Goal: Task Accomplishment & Management: Manage account settings

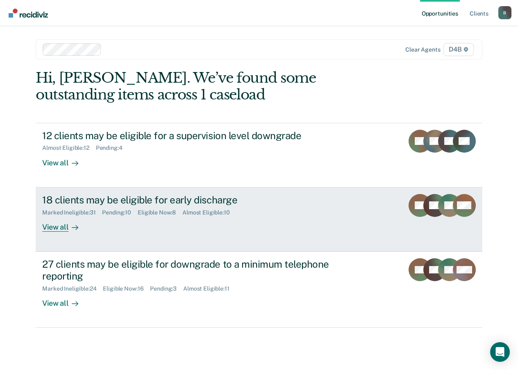
click at [68, 228] on div at bounding box center [73, 226] width 10 height 9
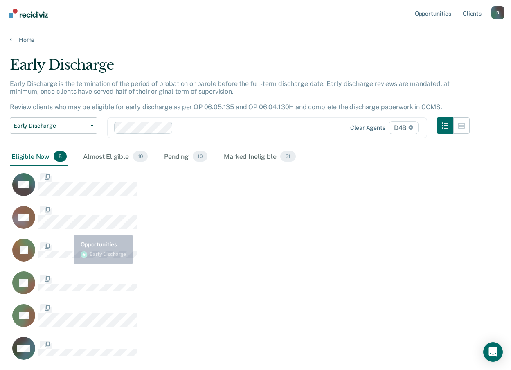
scroll to position [370, 486]
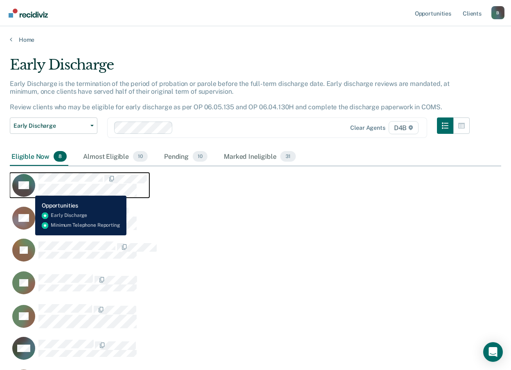
click at [29, 190] on icon "CaseloadOpportunityCell-0732893" at bounding box center [20, 190] width 29 height 26
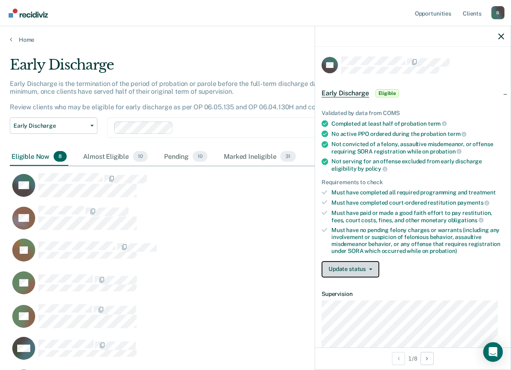
click at [364, 274] on button "Update status" at bounding box center [351, 269] width 58 height 16
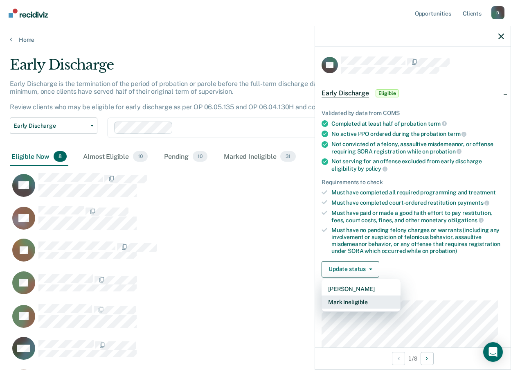
click at [352, 302] on button "Mark Ineligible" at bounding box center [361, 302] width 79 height 13
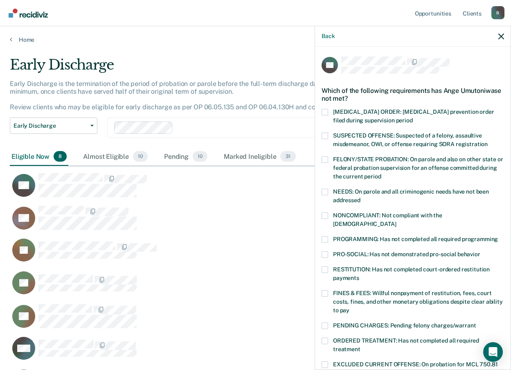
click at [325, 236] on span at bounding box center [325, 239] width 7 height 7
click at [498, 236] on input "PROGRAMMING: Has not completed all required programming" at bounding box center [498, 236] width 0 height 0
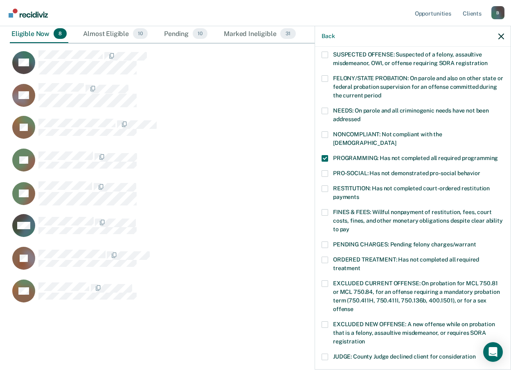
scroll to position [164, 0]
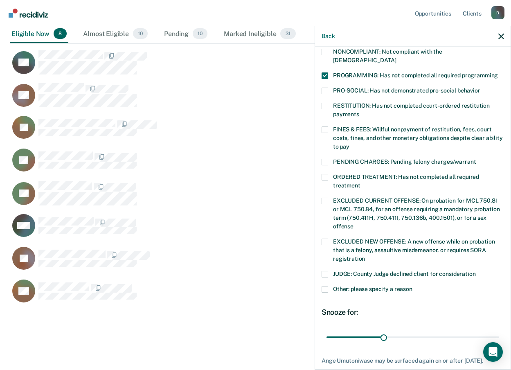
click at [322, 127] on span at bounding box center [325, 130] width 7 height 7
click at [350, 144] on input "FINES & FEES: Willful nonpayment of restitution, fees, court costs, fines, and …" at bounding box center [350, 144] width 0 height 0
drag, startPoint x: 383, startPoint y: 326, endPoint x: 516, endPoint y: 315, distance: 133.6
type input "90"
click at [500, 330] on input "range" at bounding box center [413, 337] width 173 height 14
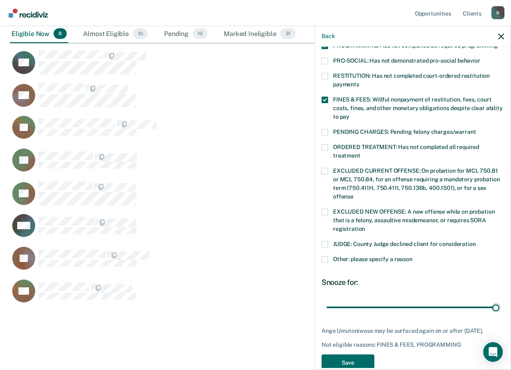
scroll to position [209, 0]
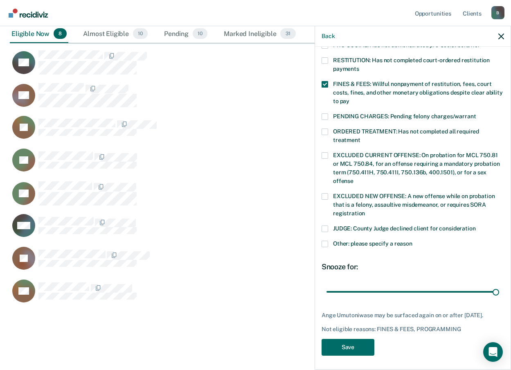
click at [328, 241] on span at bounding box center [325, 244] width 7 height 7
click at [413, 241] on input "Other: please specify a reason" at bounding box center [413, 241] width 0 height 0
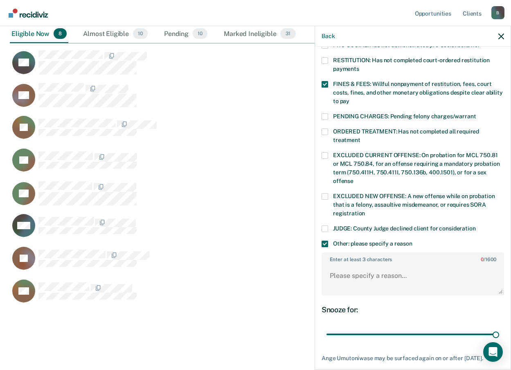
click at [338, 315] on div "Snooze for: 90 days" at bounding box center [413, 323] width 183 height 36
click at [345, 271] on textarea "Enter at least 3 characters 0 / 1600" at bounding box center [413, 280] width 181 height 30
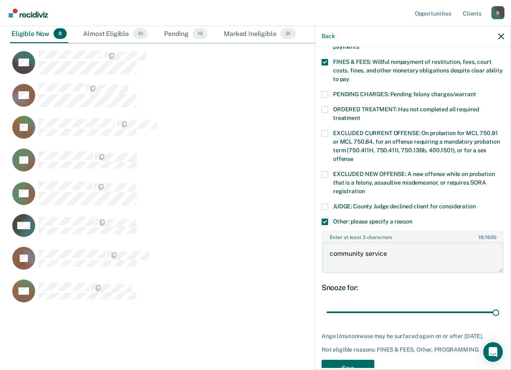
scroll to position [252, 0]
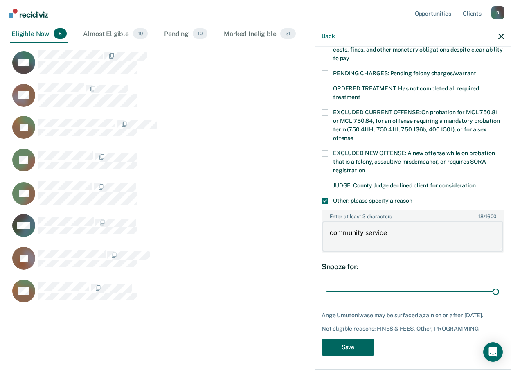
type textarea "community service"
click at [351, 340] on button "Save" at bounding box center [348, 347] width 53 height 17
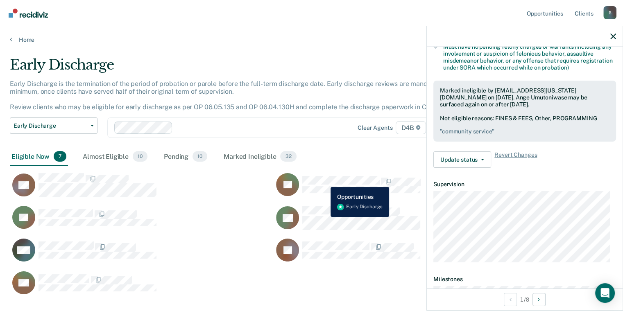
scroll to position [175, 0]
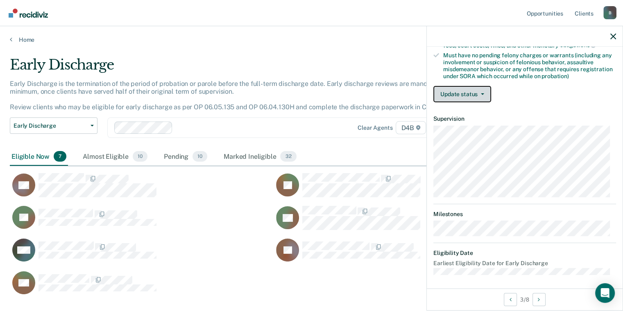
click at [459, 90] on button "Update status" at bounding box center [462, 94] width 58 height 16
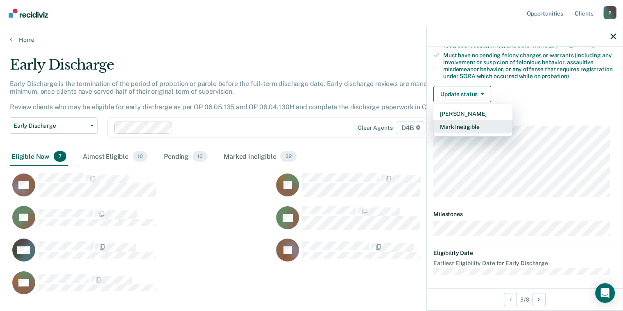
click at [488, 127] on button "Mark Ineligible" at bounding box center [472, 126] width 79 height 13
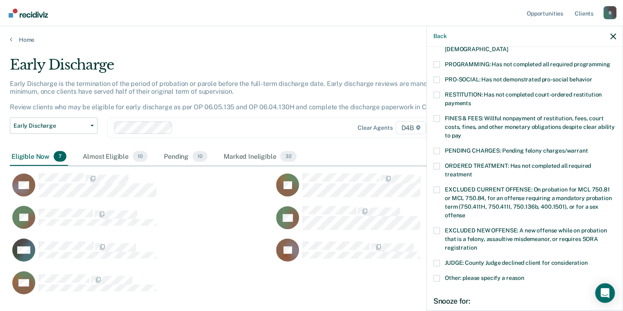
click at [437, 92] on span at bounding box center [436, 95] width 7 height 7
click at [471, 100] on input "RESTITUTION: Has not completed court-ordered restitution payments" at bounding box center [471, 100] width 0 height 0
click at [439, 115] on span at bounding box center [436, 118] width 7 height 7
click at [461, 133] on input "FINES & FEES: Willful nonpayment of restitution, fees, court costs, fines, and …" at bounding box center [461, 133] width 0 height 0
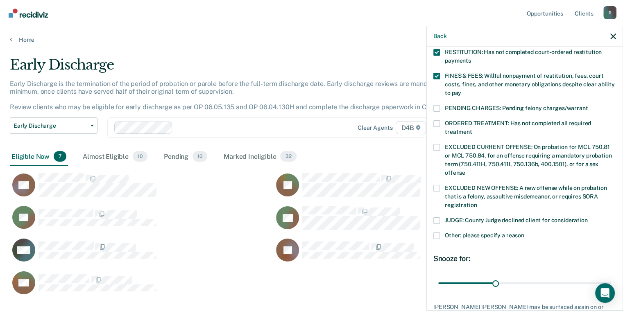
scroll to position [268, 0]
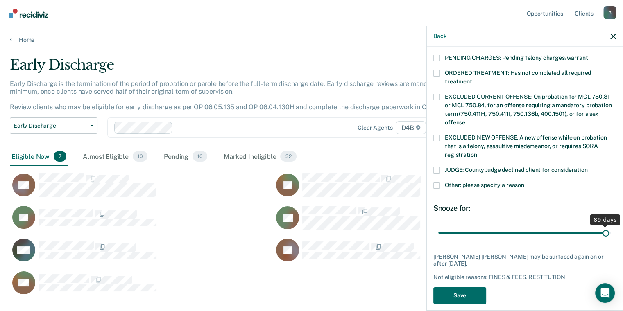
drag, startPoint x: 494, startPoint y: 221, endPoint x: 599, endPoint y: 226, distance: 105.8
type input "89"
click at [517, 226] on input "range" at bounding box center [524, 233] width 173 height 14
click at [460, 288] on button "Save" at bounding box center [459, 295] width 53 height 17
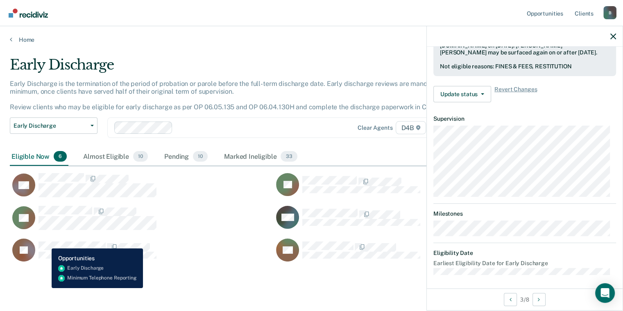
scroll to position [166, 0]
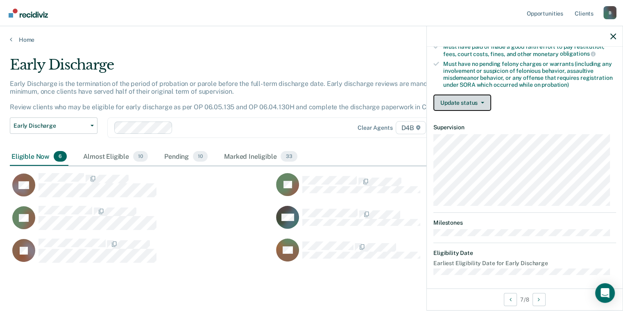
click at [458, 99] on button "Update status" at bounding box center [462, 103] width 58 height 16
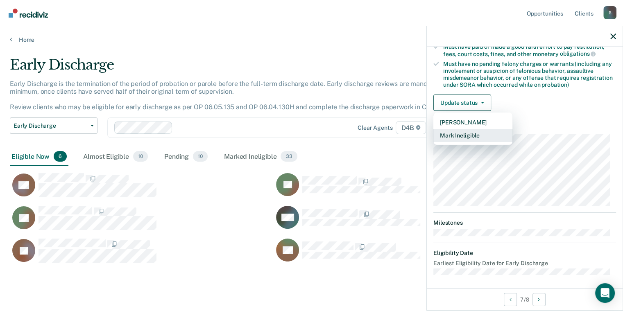
click at [466, 132] on button "Mark Ineligible" at bounding box center [472, 135] width 79 height 13
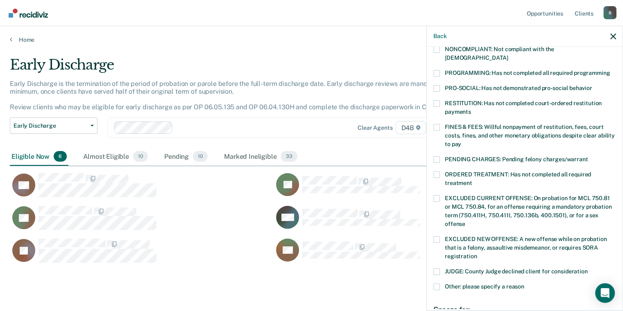
click at [441, 124] on label "FINES & FEES: Willful nonpayment of restitution, fees, court costs, fines, and …" at bounding box center [524, 137] width 183 height 26
click at [461, 141] on input "FINES & FEES: Willful nonpayment of restitution, fees, court costs, fines, and …" at bounding box center [461, 141] width 0 height 0
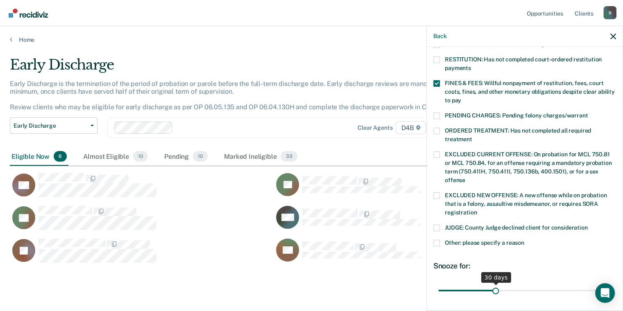
scroll to position [268, 0]
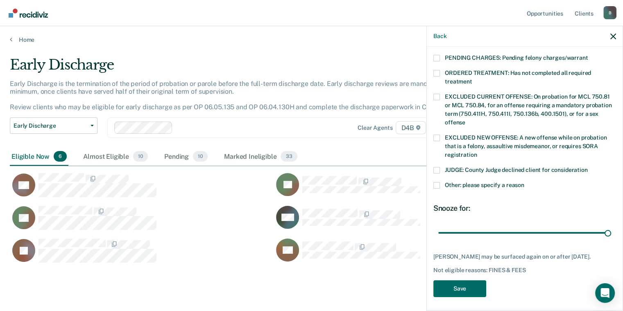
drag, startPoint x: 494, startPoint y: 225, endPoint x: 622, endPoint y: 242, distance: 129.7
type input "90"
click at [517, 240] on input "range" at bounding box center [524, 233] width 173 height 14
click at [482, 283] on button "Save" at bounding box center [459, 288] width 53 height 17
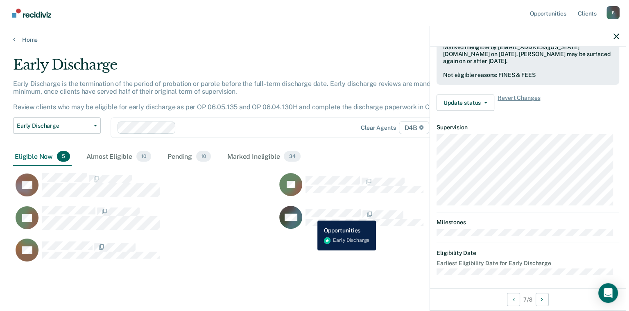
scroll to position [166, 0]
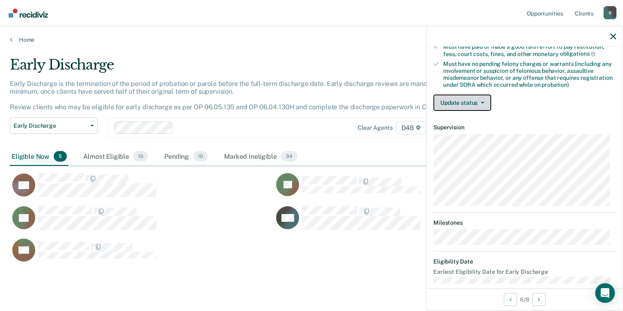
click at [453, 102] on button "Update status" at bounding box center [462, 103] width 58 height 16
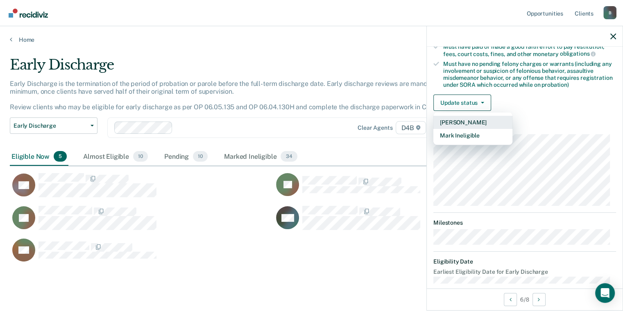
click at [462, 122] on button "[PERSON_NAME]" at bounding box center [472, 122] width 79 height 13
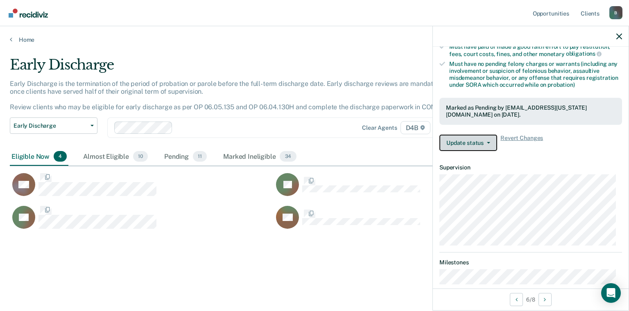
scroll to position [7, 7]
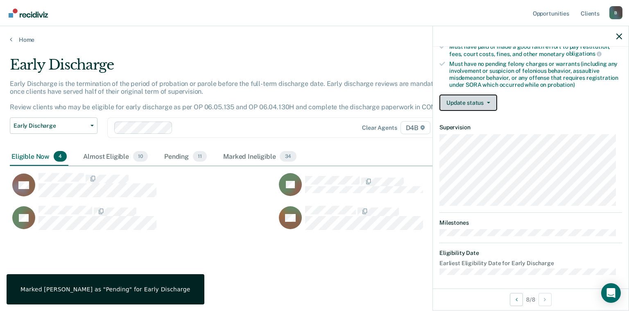
click at [467, 98] on button "Update status" at bounding box center [468, 103] width 58 height 16
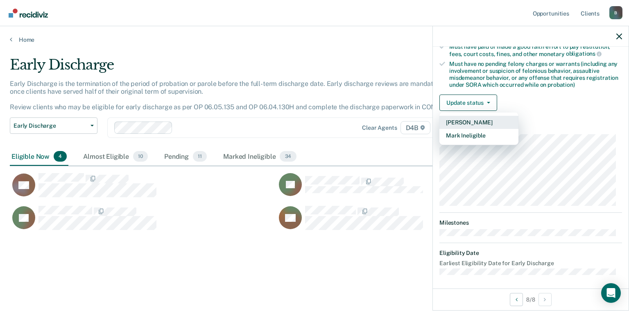
click at [481, 119] on button "[PERSON_NAME]" at bounding box center [478, 122] width 79 height 13
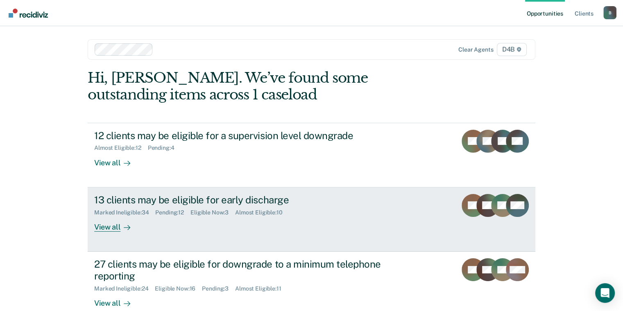
click at [111, 224] on div "View all" at bounding box center [117, 224] width 46 height 16
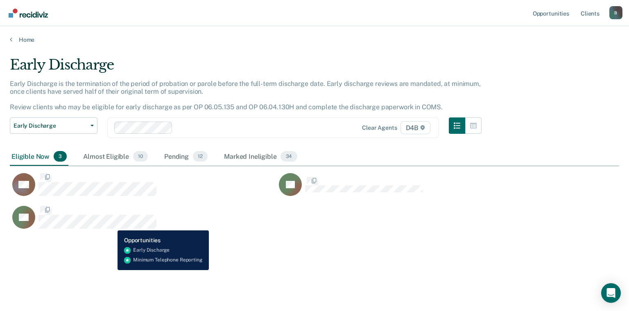
scroll to position [187, 603]
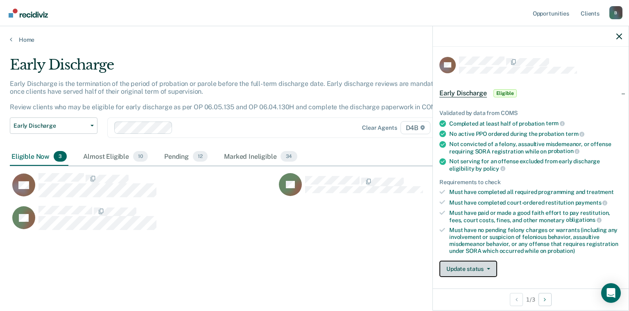
click at [467, 266] on button "Update status" at bounding box center [468, 269] width 58 height 16
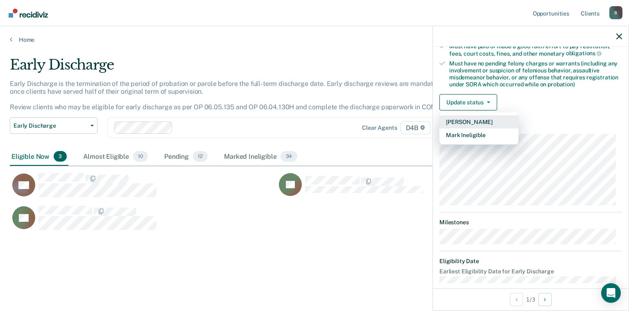
scroll to position [167, 0]
click at [481, 130] on button "Mark Ineligible" at bounding box center [478, 134] width 79 height 13
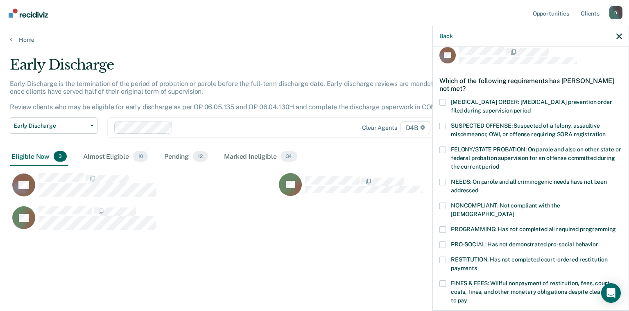
scroll to position [4, 0]
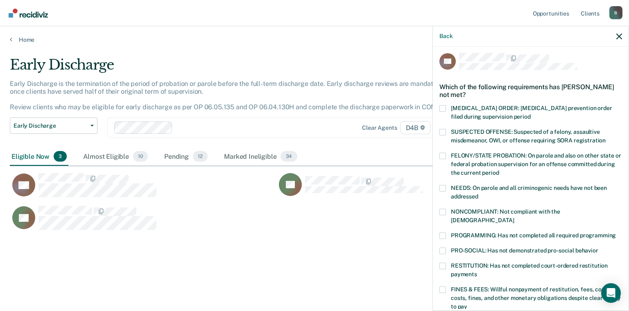
click at [441, 233] on span at bounding box center [442, 236] width 7 height 7
click at [616, 233] on input "PROGRAMMING: Has not completed all required programming" at bounding box center [616, 233] width 0 height 0
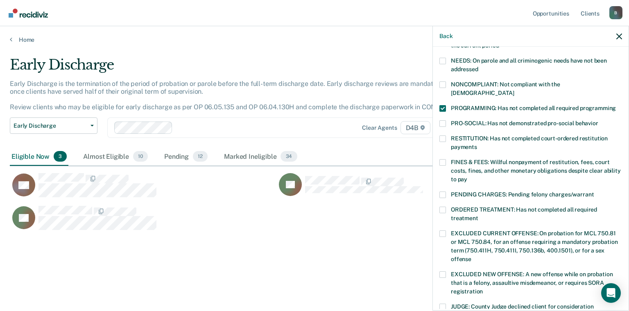
scroll to position [261, 0]
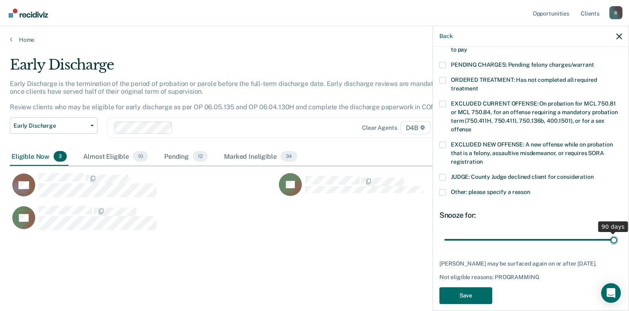
drag, startPoint x: 501, startPoint y: 231, endPoint x: 685, endPoint y: 264, distance: 187.2
type input "90"
click at [617, 247] on input "range" at bounding box center [530, 240] width 173 height 14
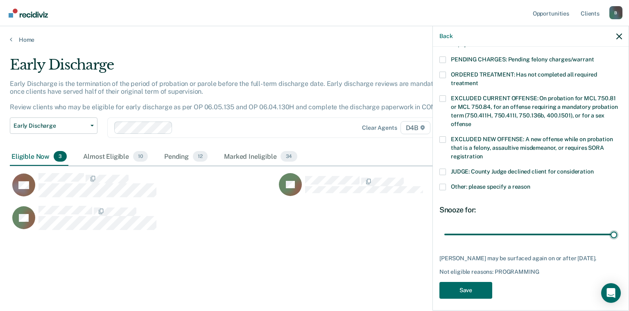
scroll to position [268, 0]
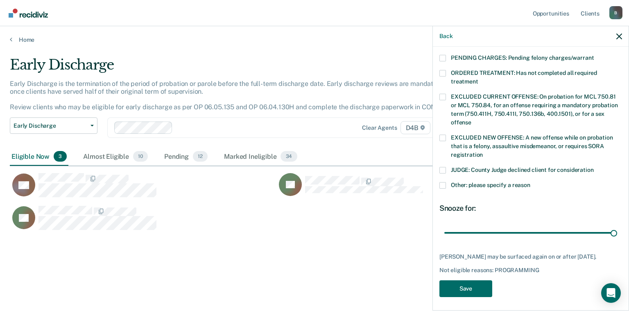
click at [442, 182] on span at bounding box center [442, 185] width 7 height 7
click at [530, 182] on input "Other: please specify a reason" at bounding box center [530, 182] width 0 height 0
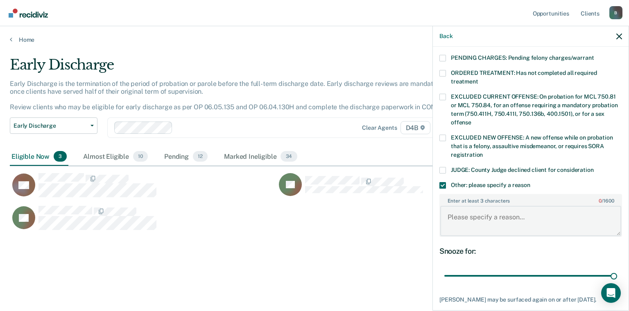
click at [470, 213] on textarea "Enter at least 3 characters 0 / 1600" at bounding box center [530, 221] width 181 height 30
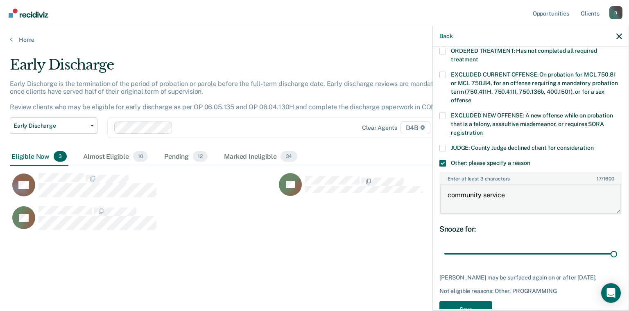
scroll to position [310, 0]
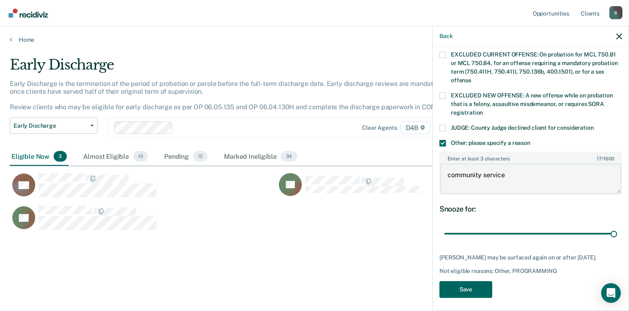
type textarea "community service"
click at [476, 287] on button "Save" at bounding box center [465, 289] width 53 height 17
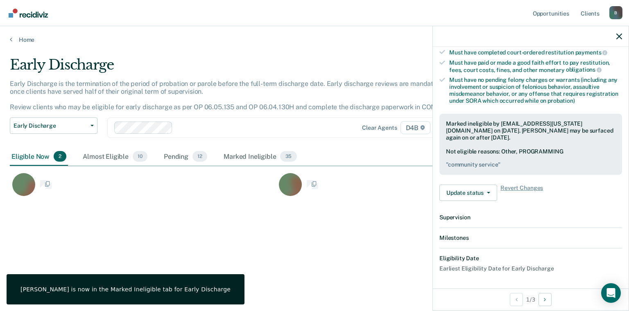
scroll to position [249, 0]
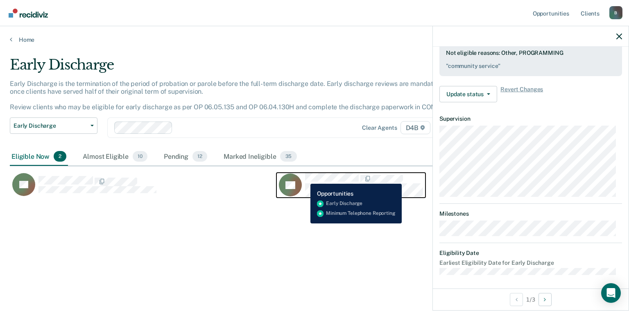
click at [304, 178] on div "ZP" at bounding box center [351, 185] width 144 height 24
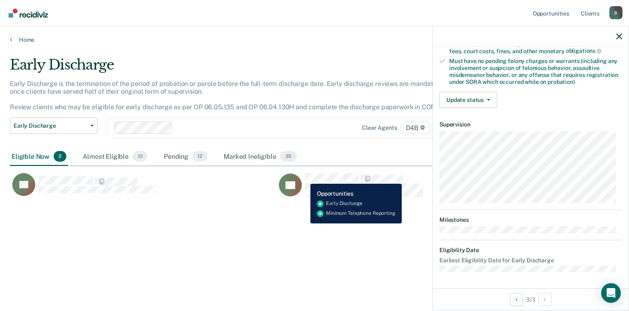
scroll to position [166, 0]
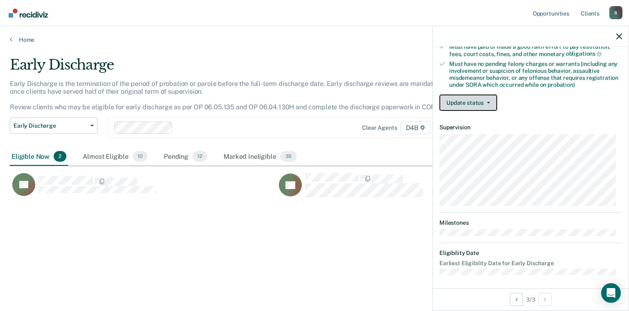
click at [474, 95] on button "Update status" at bounding box center [468, 103] width 58 height 16
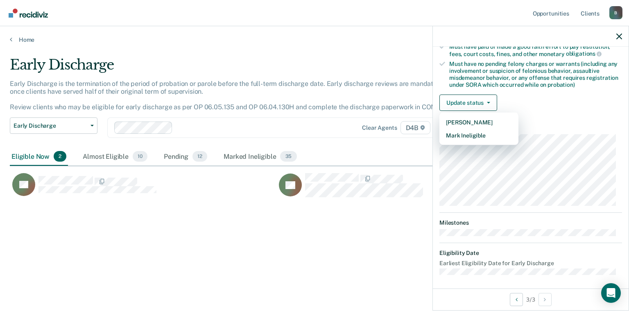
click at [473, 141] on article "ZP Early Discharge Eligible Validated by data from COMS Completed at least half…" at bounding box center [530, 82] width 183 height 385
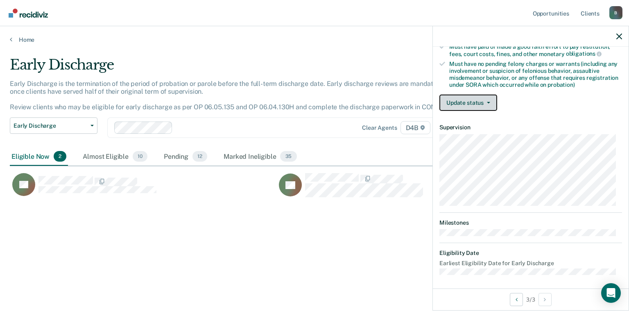
drag, startPoint x: 477, startPoint y: 98, endPoint x: 472, endPoint y: 108, distance: 11.0
click at [477, 99] on button "Update status" at bounding box center [468, 103] width 58 height 16
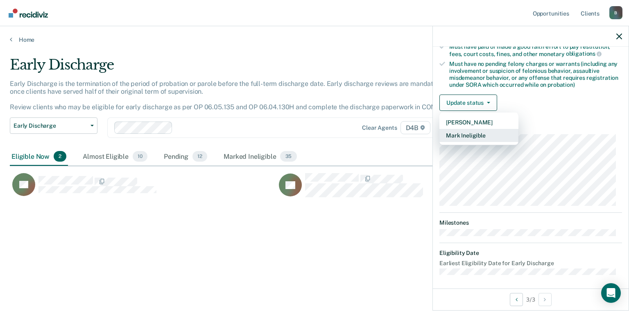
click at [467, 138] on button "Mark Ineligible" at bounding box center [478, 135] width 79 height 13
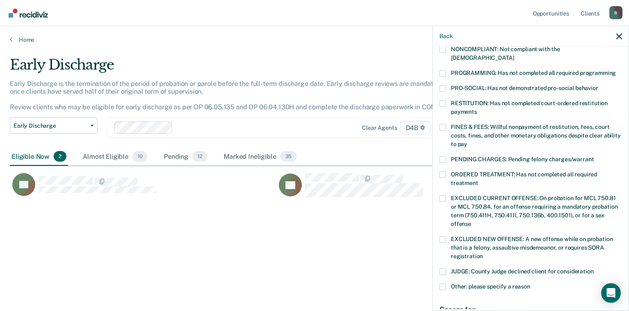
click at [444, 100] on span at bounding box center [442, 103] width 7 height 7
click at [477, 109] on input "RESTITUTION: Has not completed court-ordered restitution payments" at bounding box center [477, 109] width 0 height 0
click at [444, 124] on span at bounding box center [442, 127] width 7 height 7
click at [467, 141] on input "FINES & FEES: Willful nonpayment of restitution, fees, court costs, fines, and …" at bounding box center [467, 141] width 0 height 0
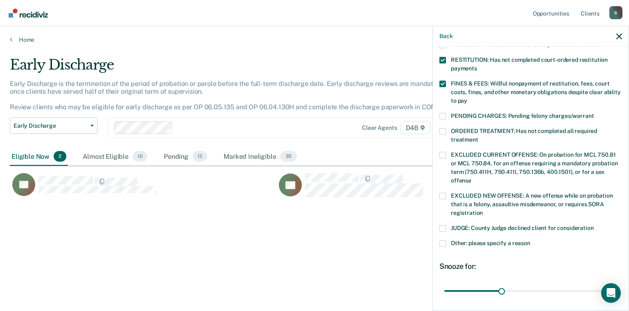
scroll to position [268, 0]
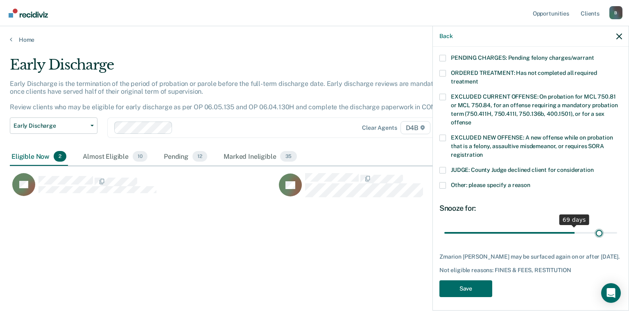
drag, startPoint x: 500, startPoint y: 226, endPoint x: 593, endPoint y: 217, distance: 94.2
type input "82"
click at [593, 226] on input "range" at bounding box center [530, 233] width 173 height 14
click at [491, 284] on button "Save" at bounding box center [465, 288] width 53 height 17
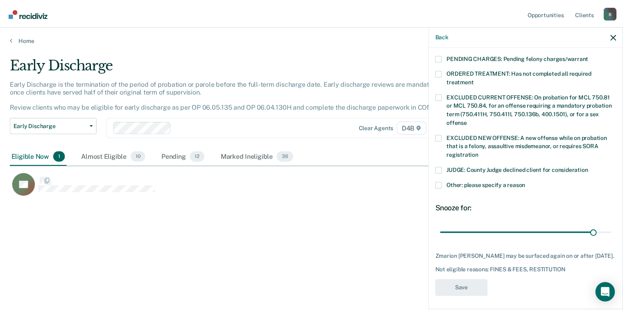
scroll to position [227, 0]
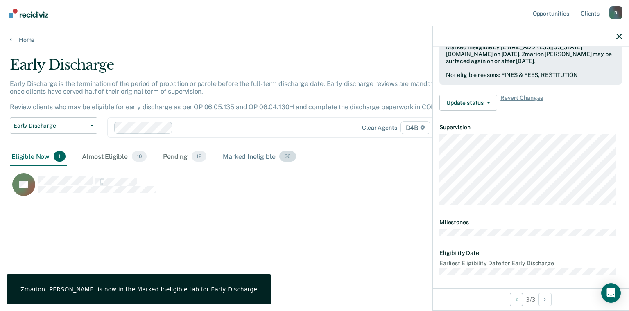
click at [250, 151] on div "Marked Ineligible 36" at bounding box center [259, 157] width 76 height 18
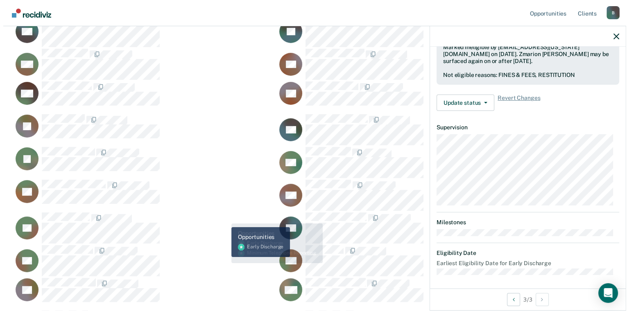
scroll to position [0, 0]
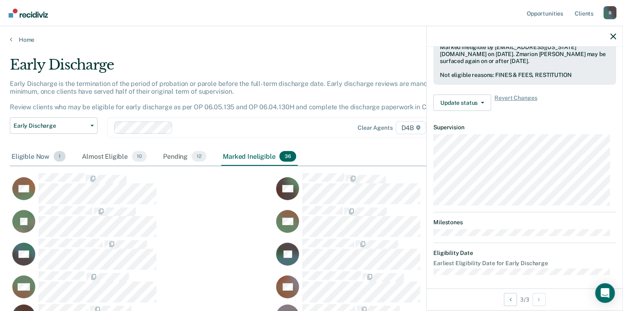
click at [34, 156] on div "Eligible Now 1" at bounding box center [38, 157] width 57 height 18
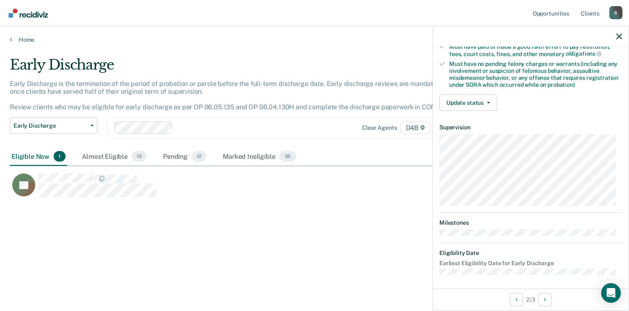
scroll to position [125, 0]
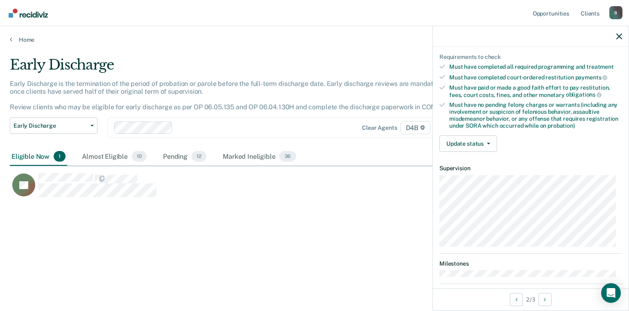
click at [203, 200] on div "JH" at bounding box center [276, 189] width 533 height 33
drag, startPoint x: 472, startPoint y: 131, endPoint x: 468, endPoint y: 140, distance: 9.2
click at [471, 133] on div "Validated by data from COMS Completed at least half of probation term No active…" at bounding box center [531, 65] width 196 height 188
click at [468, 140] on button "Update status" at bounding box center [468, 144] width 58 height 16
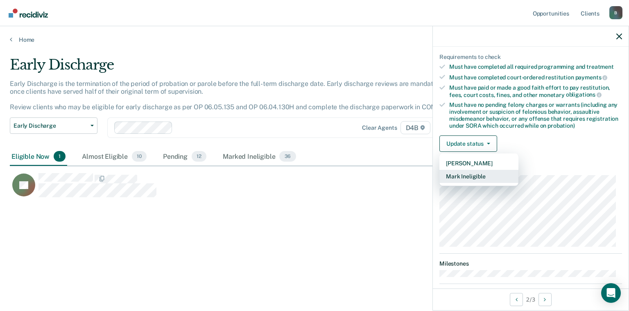
click at [477, 175] on button "Mark Ineligible" at bounding box center [478, 176] width 79 height 13
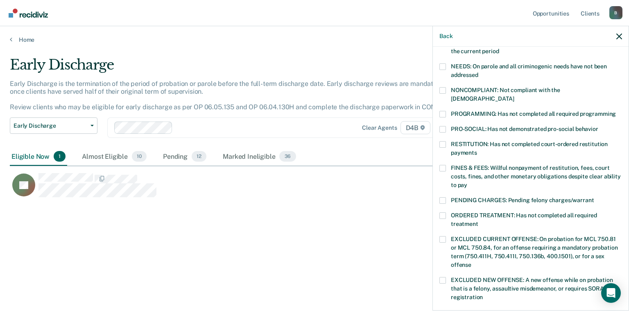
click at [442, 165] on span at bounding box center [442, 168] width 7 height 7
click at [467, 182] on input "FINES & FEES: Willful nonpayment of restitution, fees, court costs, fines, and …" at bounding box center [467, 182] width 0 height 0
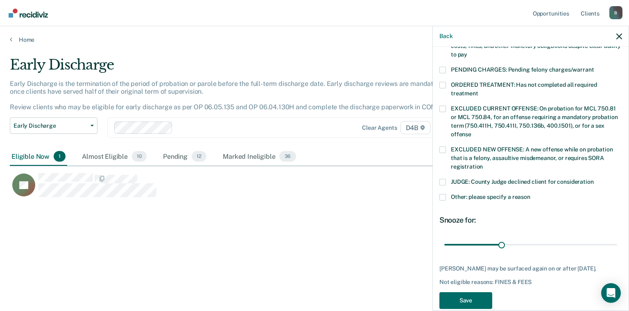
scroll to position [268, 0]
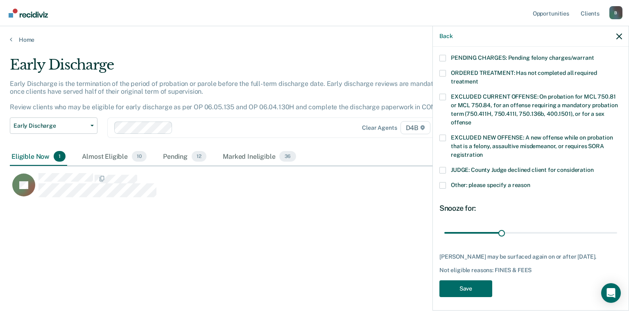
click at [443, 182] on span at bounding box center [442, 185] width 7 height 7
click at [530, 182] on input "Other: please specify a reason" at bounding box center [530, 182] width 0 height 0
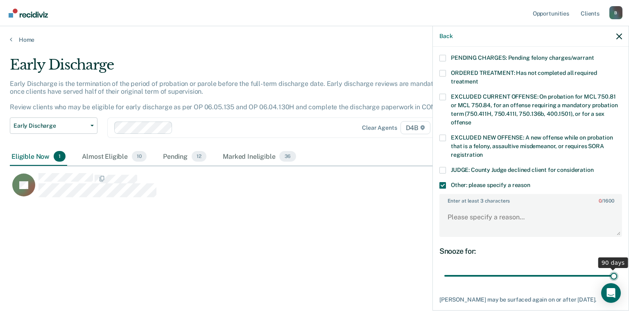
drag, startPoint x: 495, startPoint y: 267, endPoint x: 627, endPoint y: 268, distance: 131.0
type input "90"
click at [617, 269] on input "range" at bounding box center [530, 276] width 173 height 14
click at [467, 206] on textarea "Enter at least 3 characters 0 / 1600" at bounding box center [530, 221] width 181 height 30
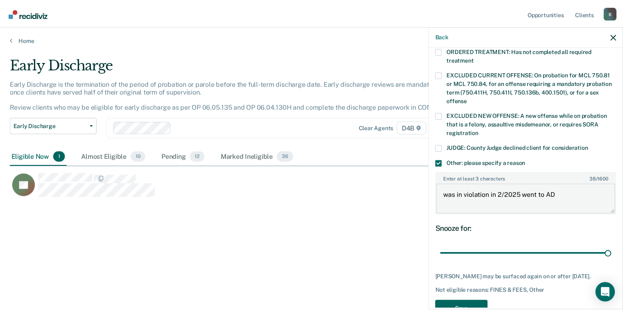
scroll to position [310, 0]
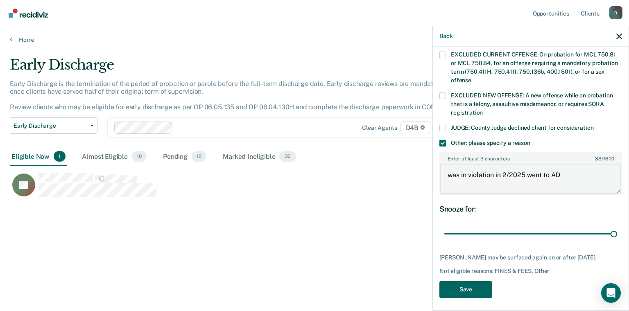
type textarea "was in violation in 2/2025 went to AD"
click at [480, 290] on button "Save" at bounding box center [465, 289] width 53 height 17
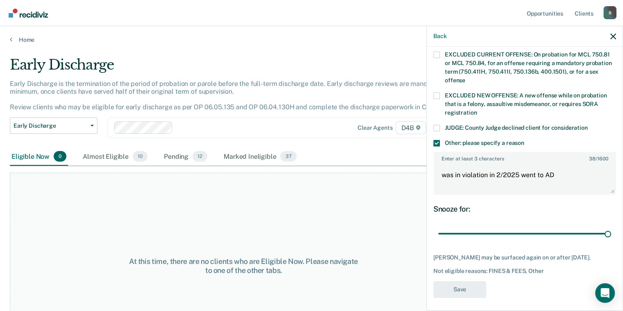
scroll to position [240, 0]
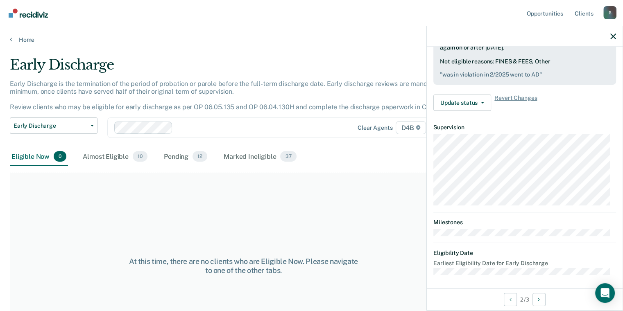
click at [206, 207] on div "At this time, there are no clients who are Eligible Now. Please navigate to one…" at bounding box center [243, 266] width 467 height 187
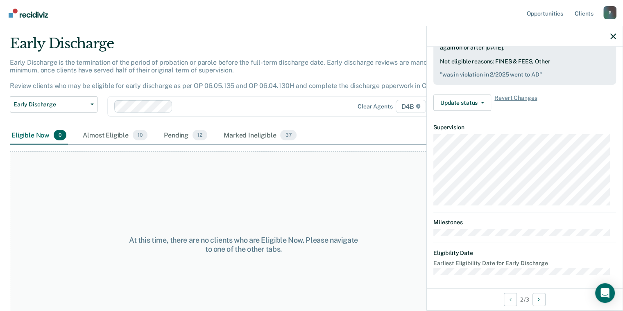
scroll to position [0, 0]
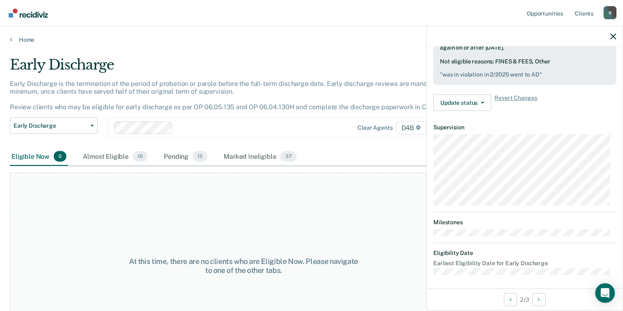
click at [312, 222] on div "At this time, there are no clients who are Eligible Now. Please navigate to one…" at bounding box center [243, 266] width 467 height 187
click at [617, 38] on div at bounding box center [525, 36] width 196 height 20
click at [613, 36] on icon "button" at bounding box center [613, 37] width 6 height 6
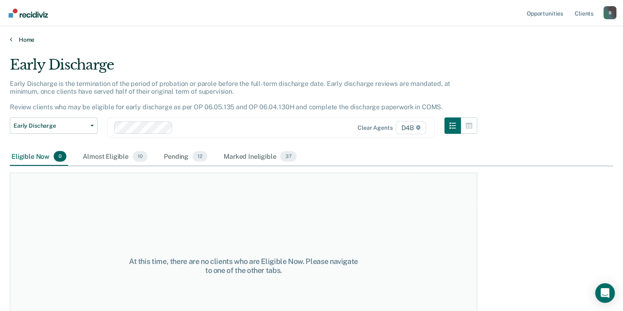
click at [18, 38] on link "Home" at bounding box center [311, 39] width 603 height 7
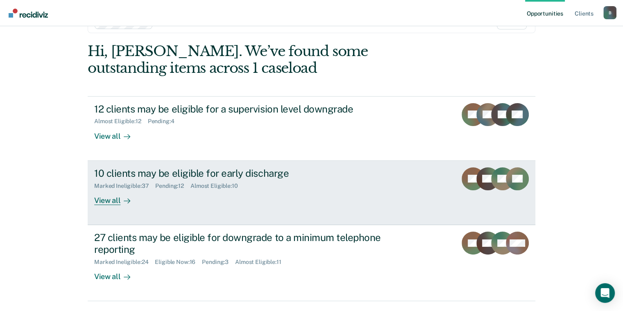
scroll to position [41, 0]
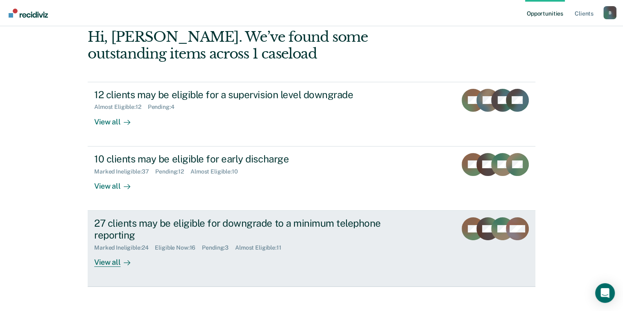
click at [111, 262] on div "View all" at bounding box center [117, 259] width 46 height 16
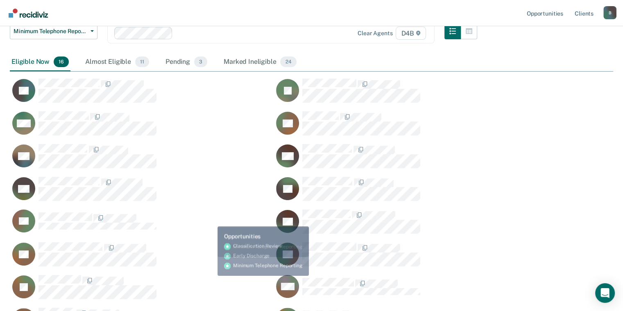
scroll to position [123, 0]
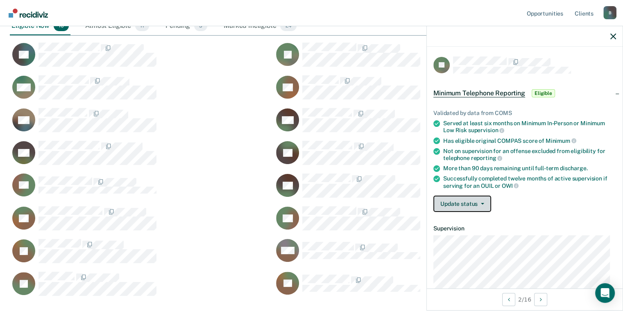
click at [473, 201] on button "Update status" at bounding box center [462, 204] width 58 height 16
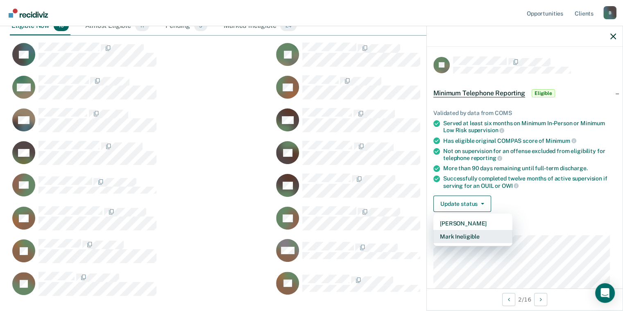
click at [464, 234] on button "Mark Ineligible" at bounding box center [472, 236] width 79 height 13
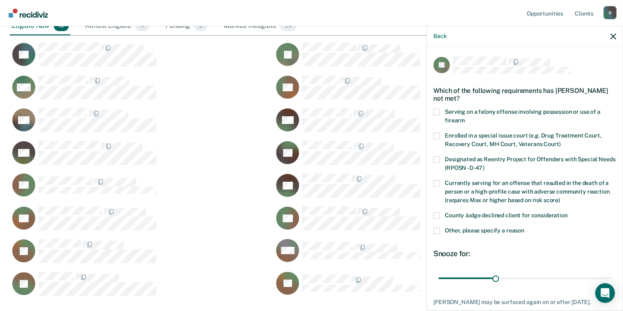
click at [439, 234] on label "Other, please specify a reason" at bounding box center [524, 232] width 183 height 9
click at [524, 228] on input "Other, please specify a reason" at bounding box center [524, 228] width 0 height 0
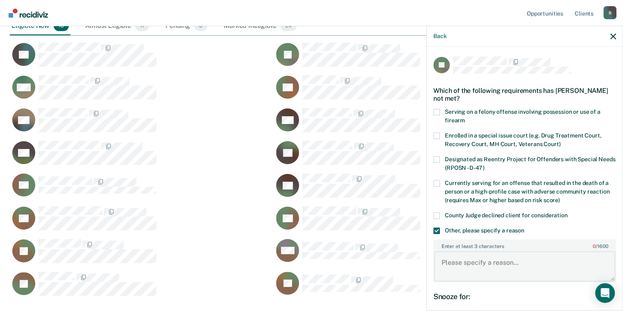
click at [473, 261] on textarea "Enter at least 3 characters 0 / 1600" at bounding box center [524, 266] width 181 height 30
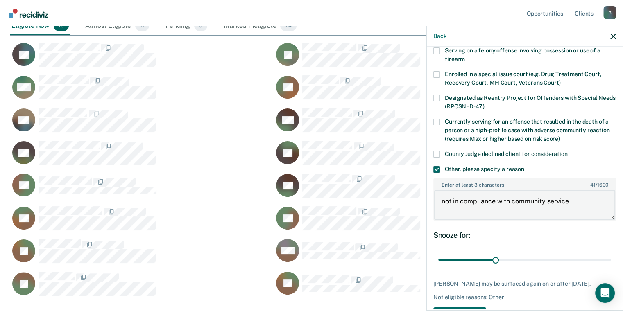
scroll to position [82, 0]
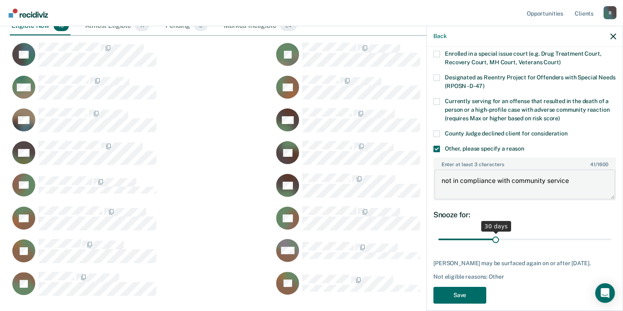
type textarea "not in compliance with community service"
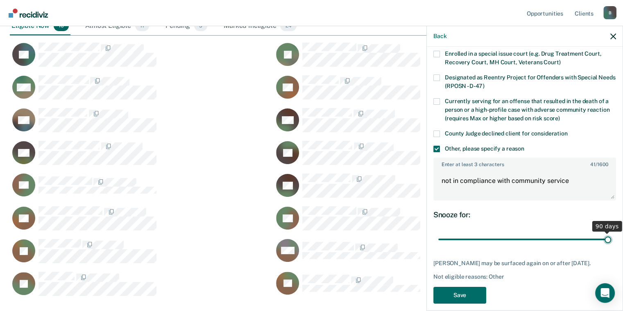
drag, startPoint x: 493, startPoint y: 241, endPoint x: 628, endPoint y: 248, distance: 134.9
type input "90"
click at [611, 247] on input "range" at bounding box center [524, 240] width 173 height 14
click at [483, 301] on button "Save" at bounding box center [459, 295] width 53 height 17
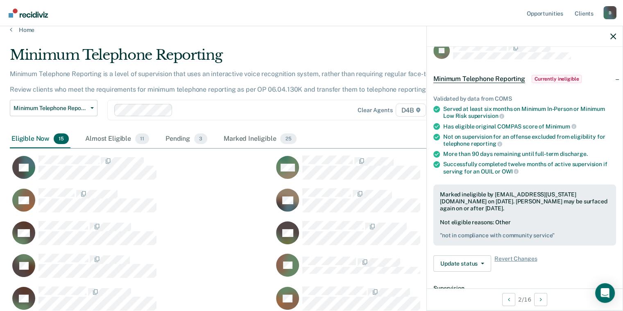
scroll to position [0, 0]
